Goal: Navigation & Orientation: Find specific page/section

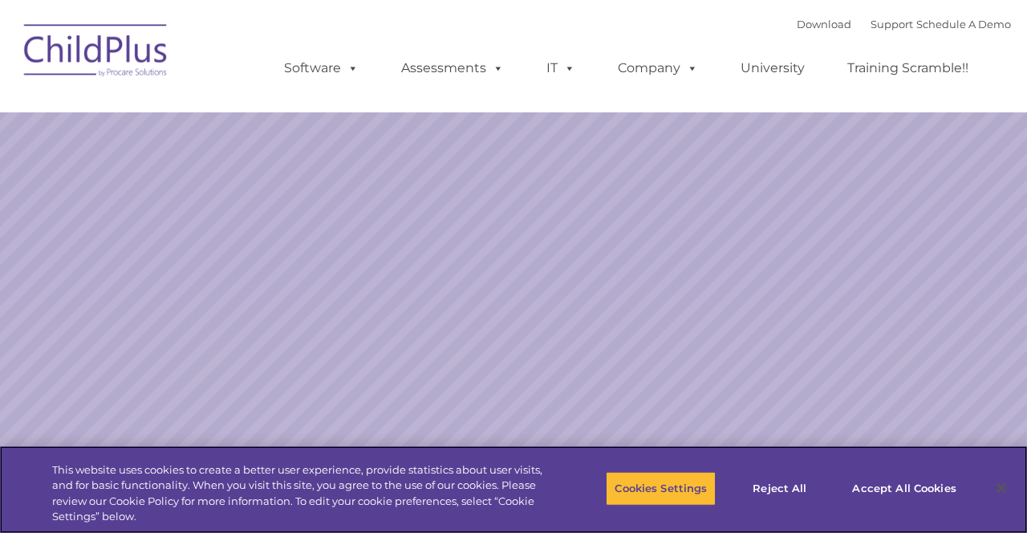
select select "MEDIUM"
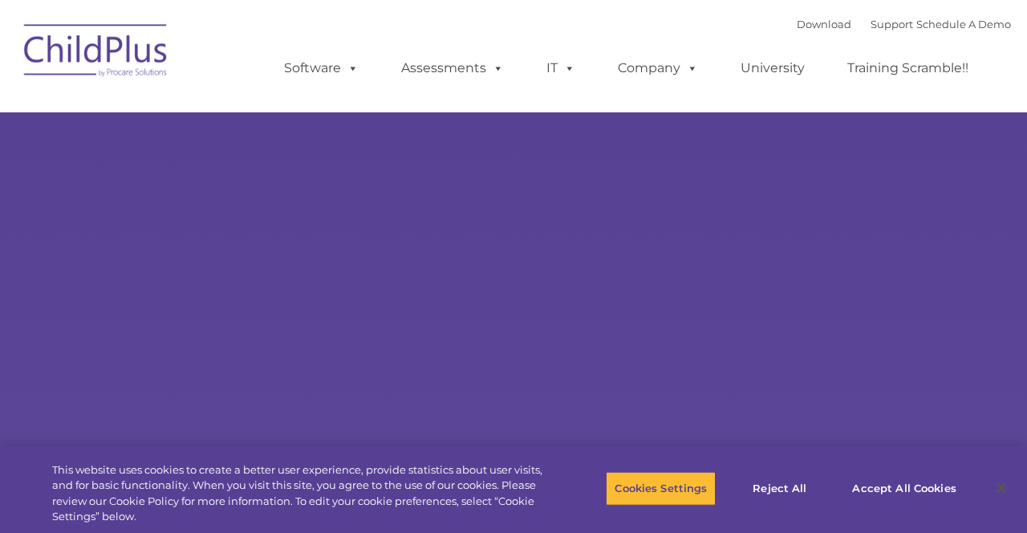
type input ""
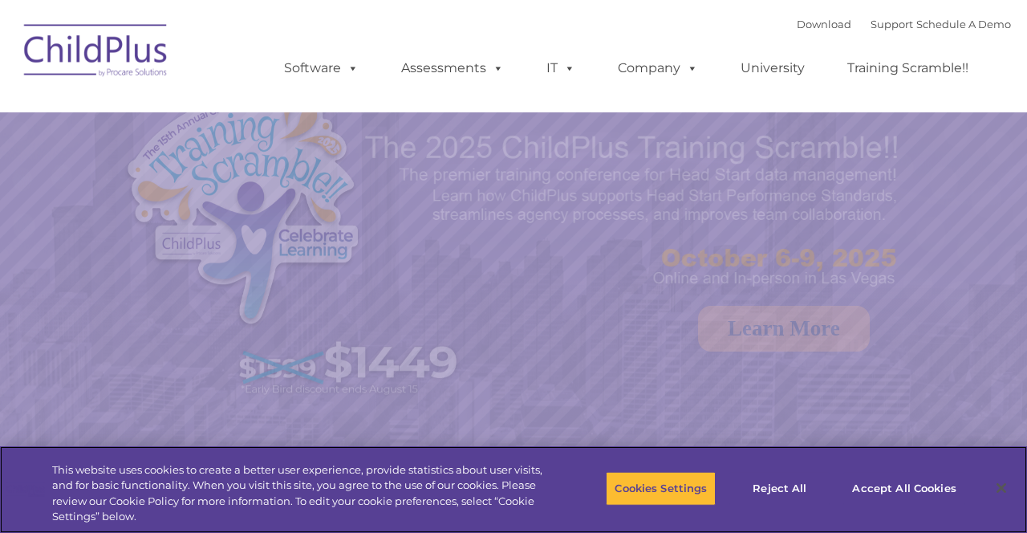
select select "MEDIUM"
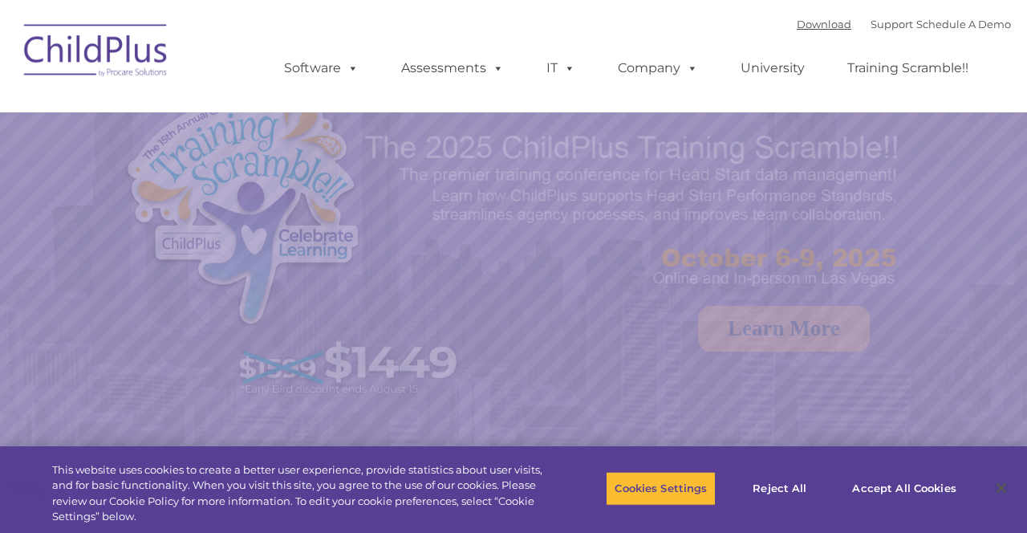
click at [809, 29] on link "Download" at bounding box center [824, 24] width 55 height 13
